Goal: Find specific page/section

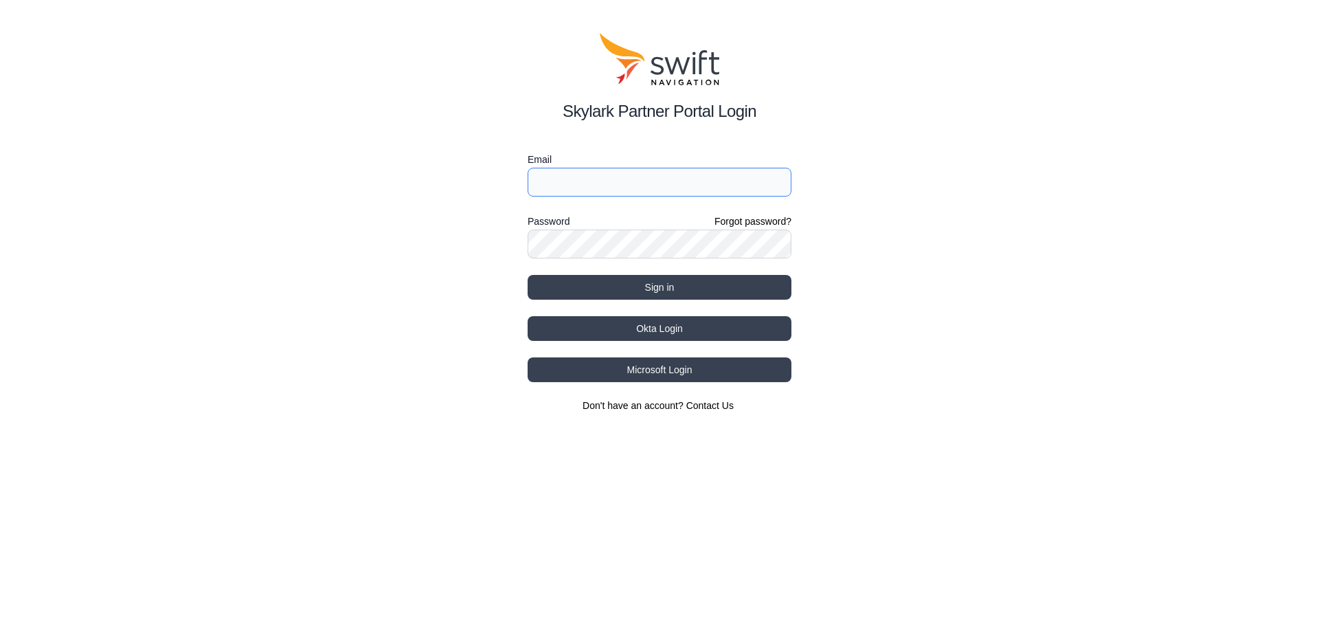
click at [601, 185] on input "Email" at bounding box center [660, 182] width 264 height 29
type input "ulf.glueckert@swift-nav.com"
click at [528, 275] on button "Sign in" at bounding box center [660, 287] width 264 height 25
select select
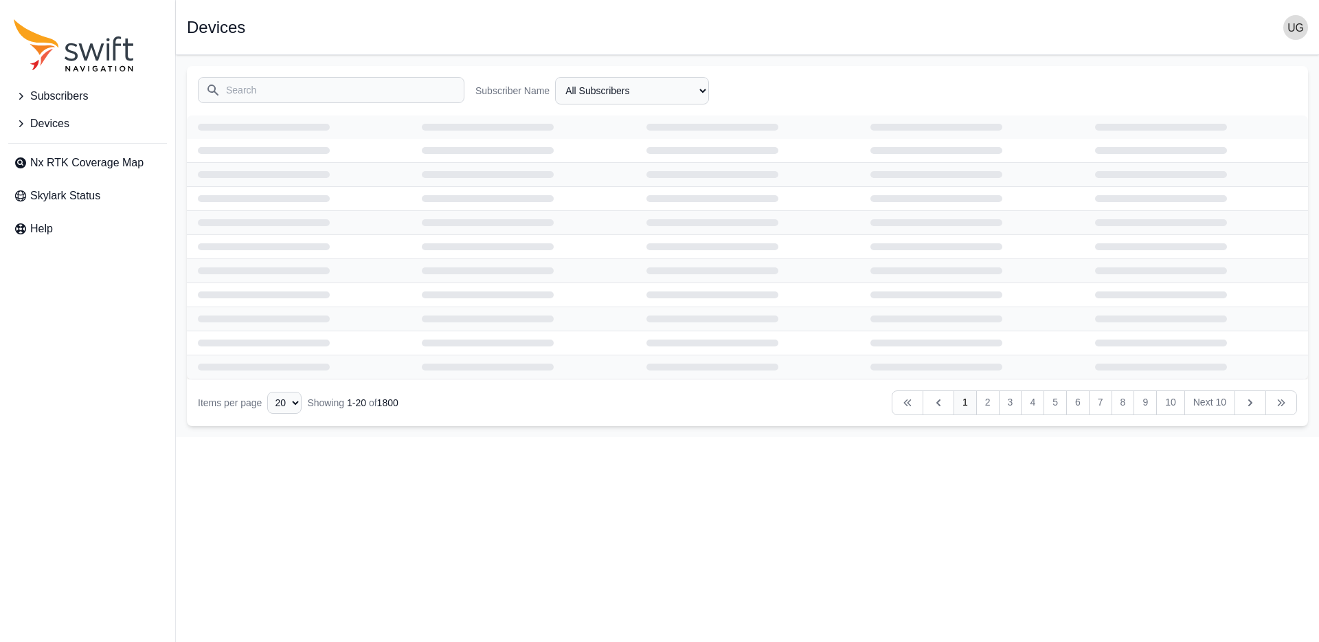
click at [331, 98] on input "Search" at bounding box center [331, 90] width 267 height 26
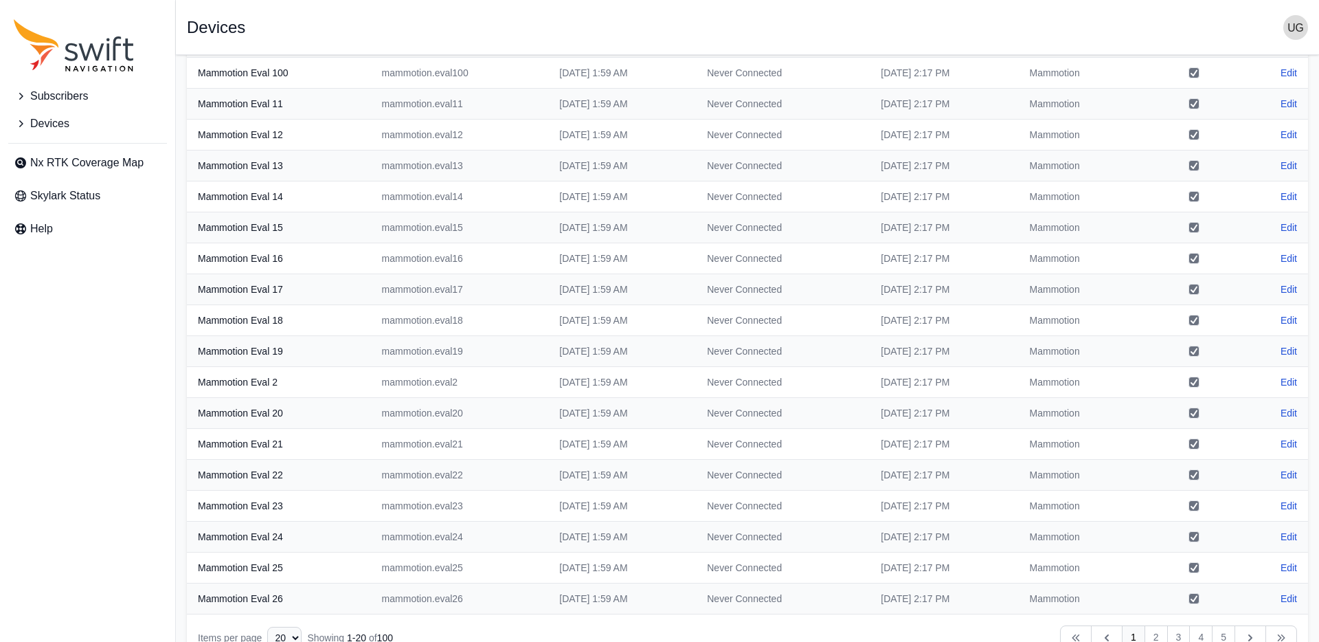
scroll to position [177, 0]
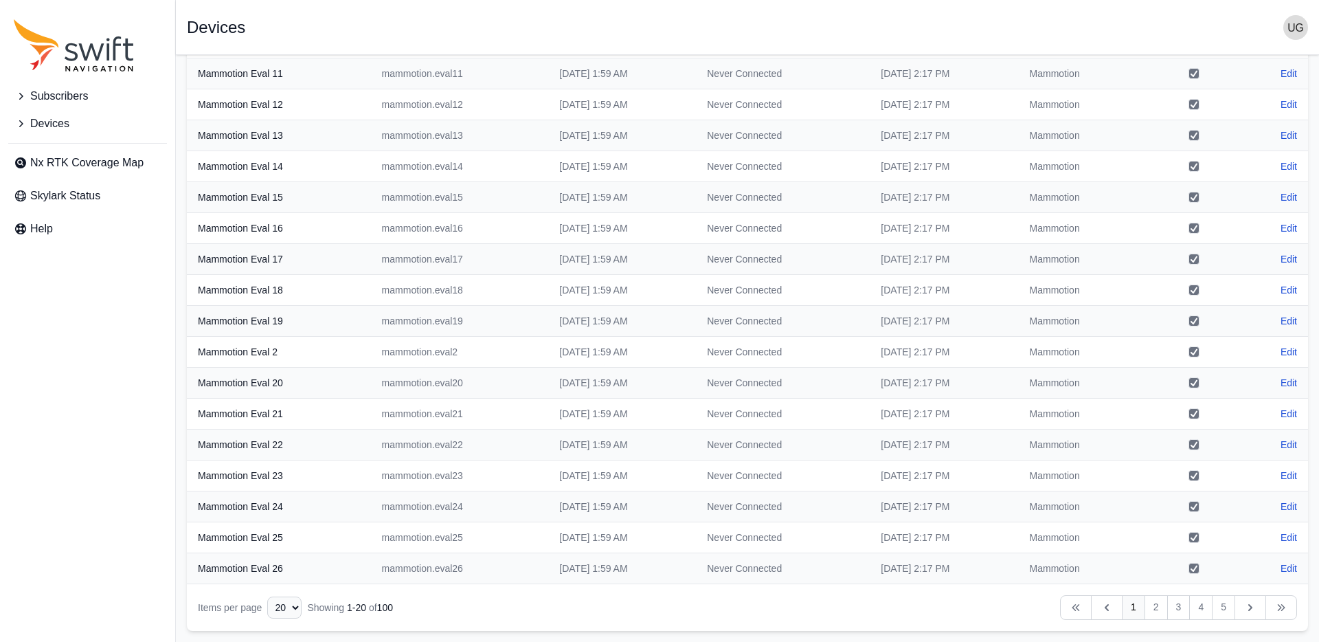
type input "mammo"
click at [294, 610] on select "10 15 20 25 50" at bounding box center [284, 607] width 34 height 22
select select "50"
click at [267, 618] on select "10 15 20 25 50" at bounding box center [284, 607] width 34 height 22
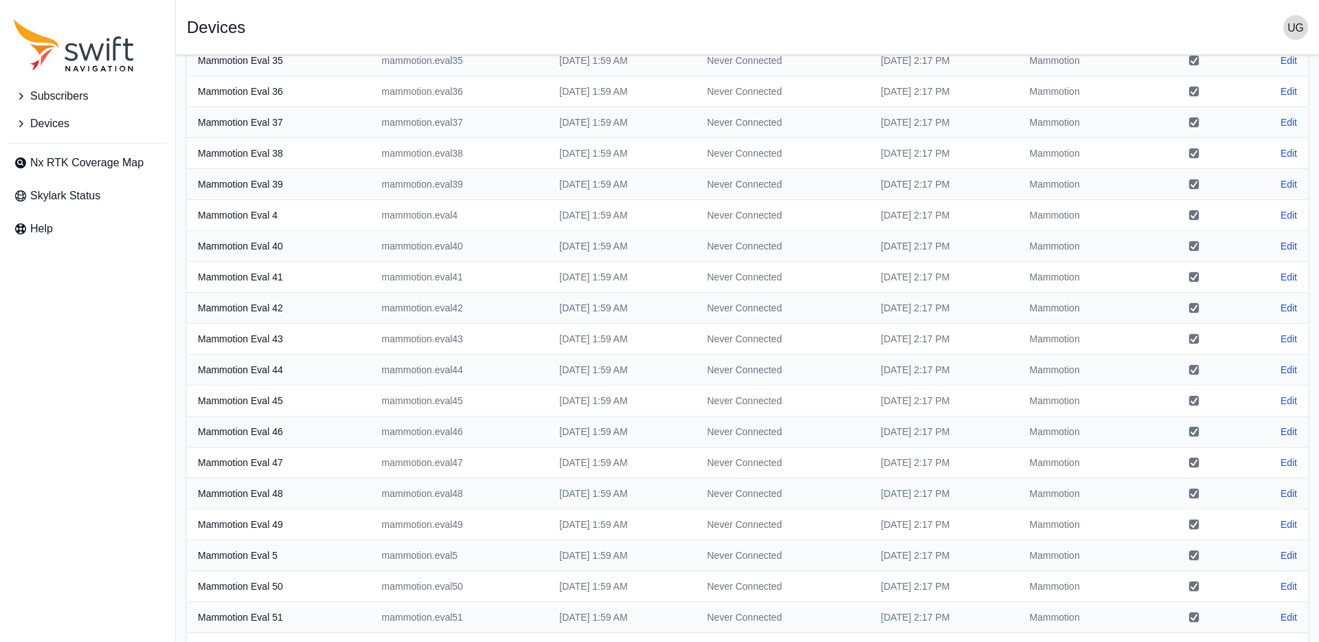
scroll to position [1105, 0]
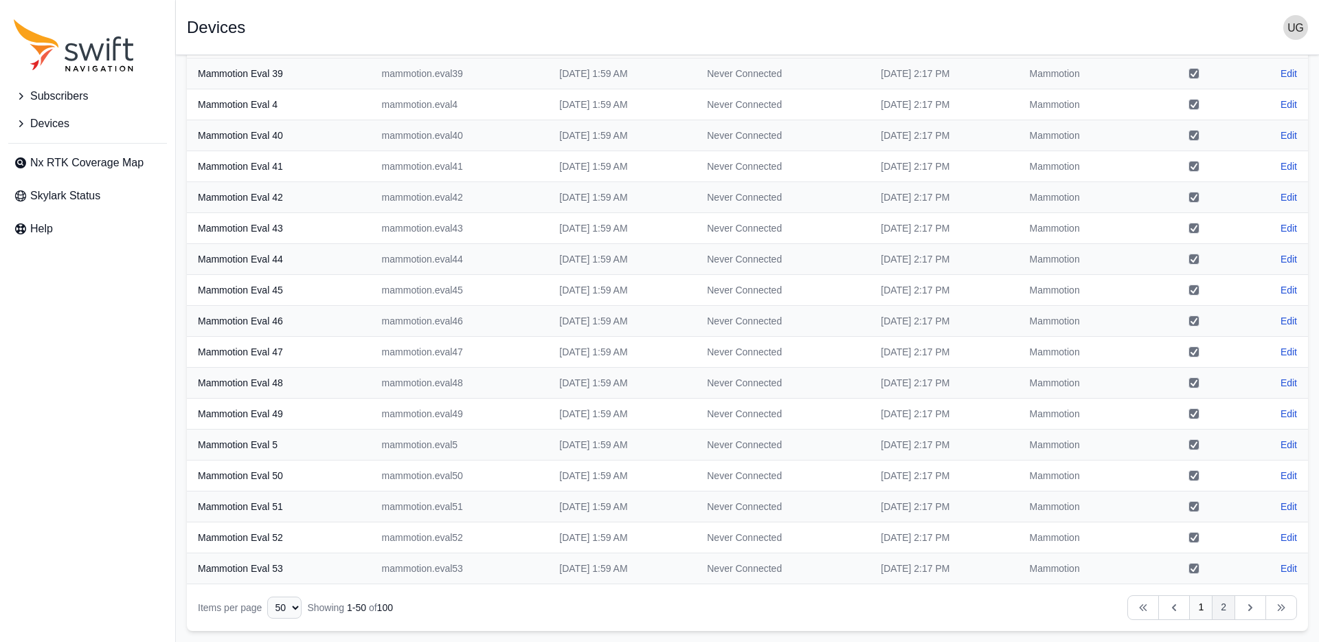
click at [1227, 609] on link "2" at bounding box center [1223, 607] width 23 height 25
